Goal: Transaction & Acquisition: Book appointment/travel/reservation

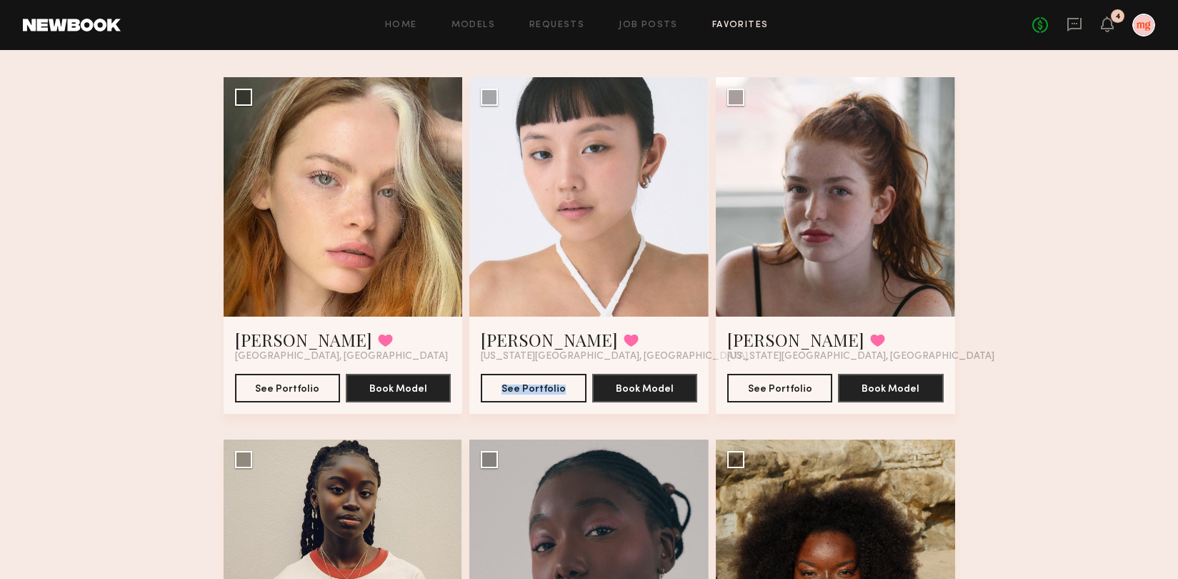
scroll to position [42, 0]
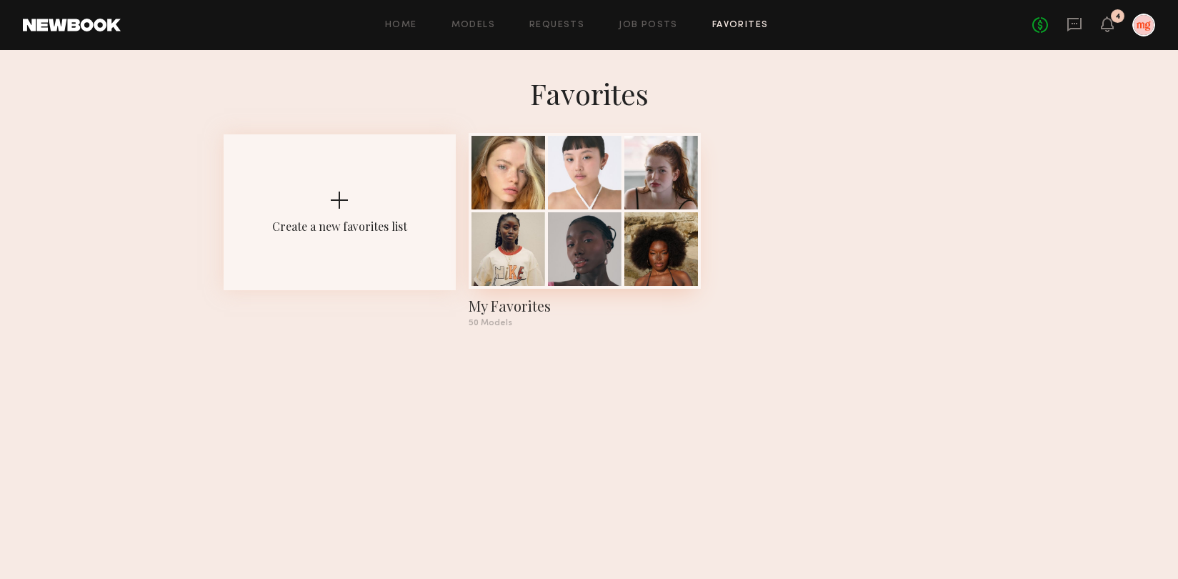
click at [536, 230] on div at bounding box center [508, 249] width 74 height 74
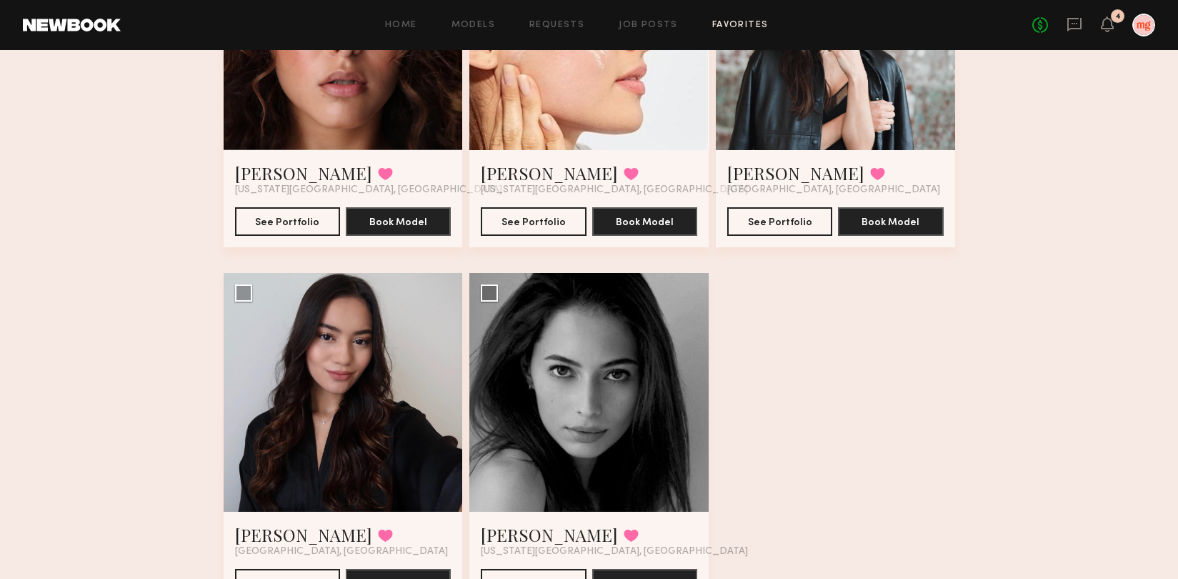
scroll to position [5763, 0]
